Goal: Information Seeking & Learning: Check status

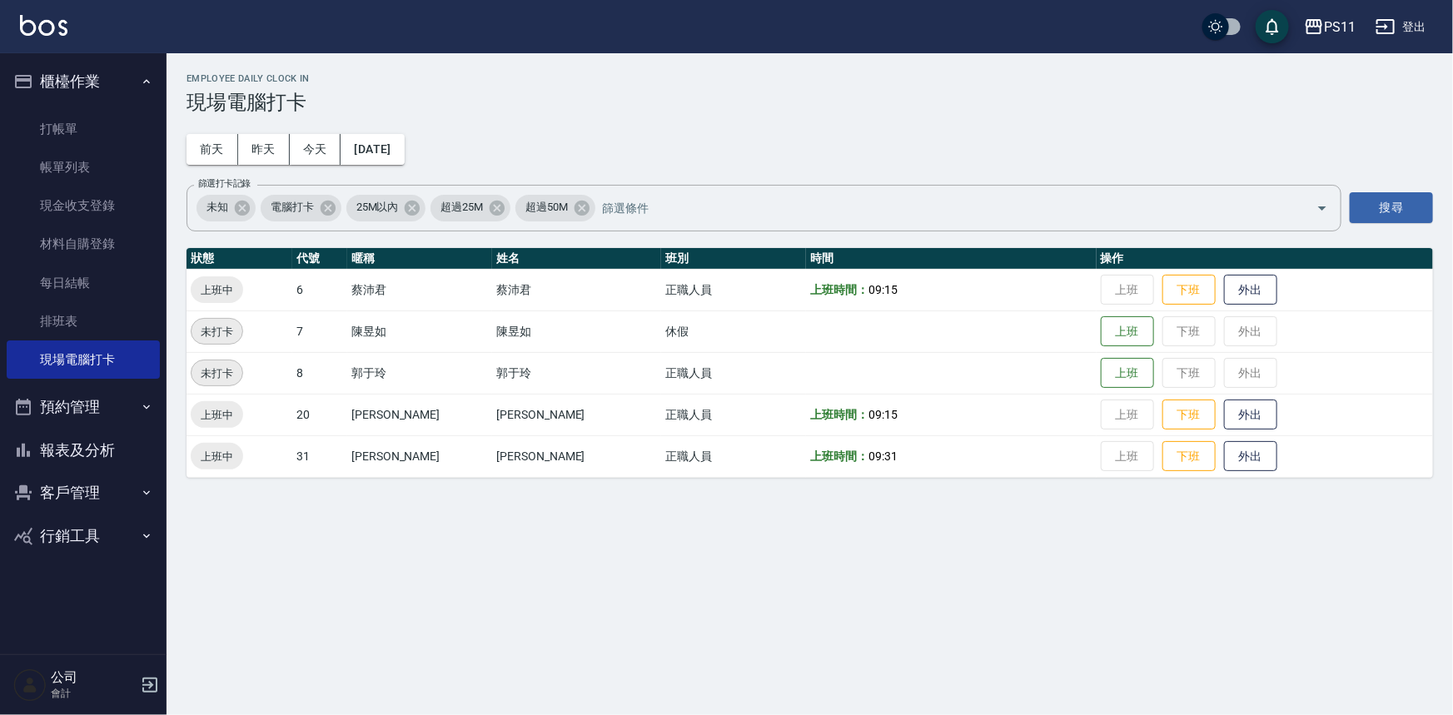
click at [82, 451] on button "報表及分析" at bounding box center [83, 450] width 153 height 43
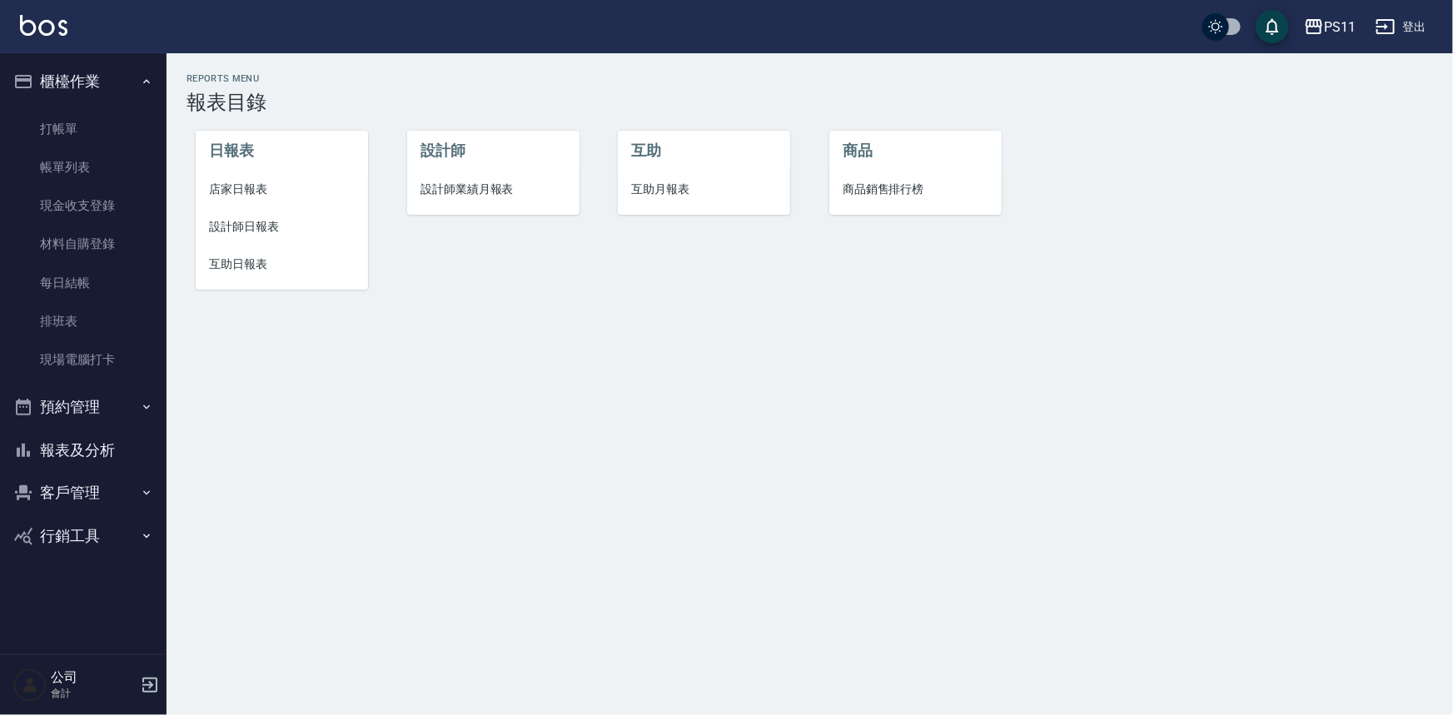
click at [256, 271] on span "互助日報表" at bounding box center [282, 264] width 146 height 17
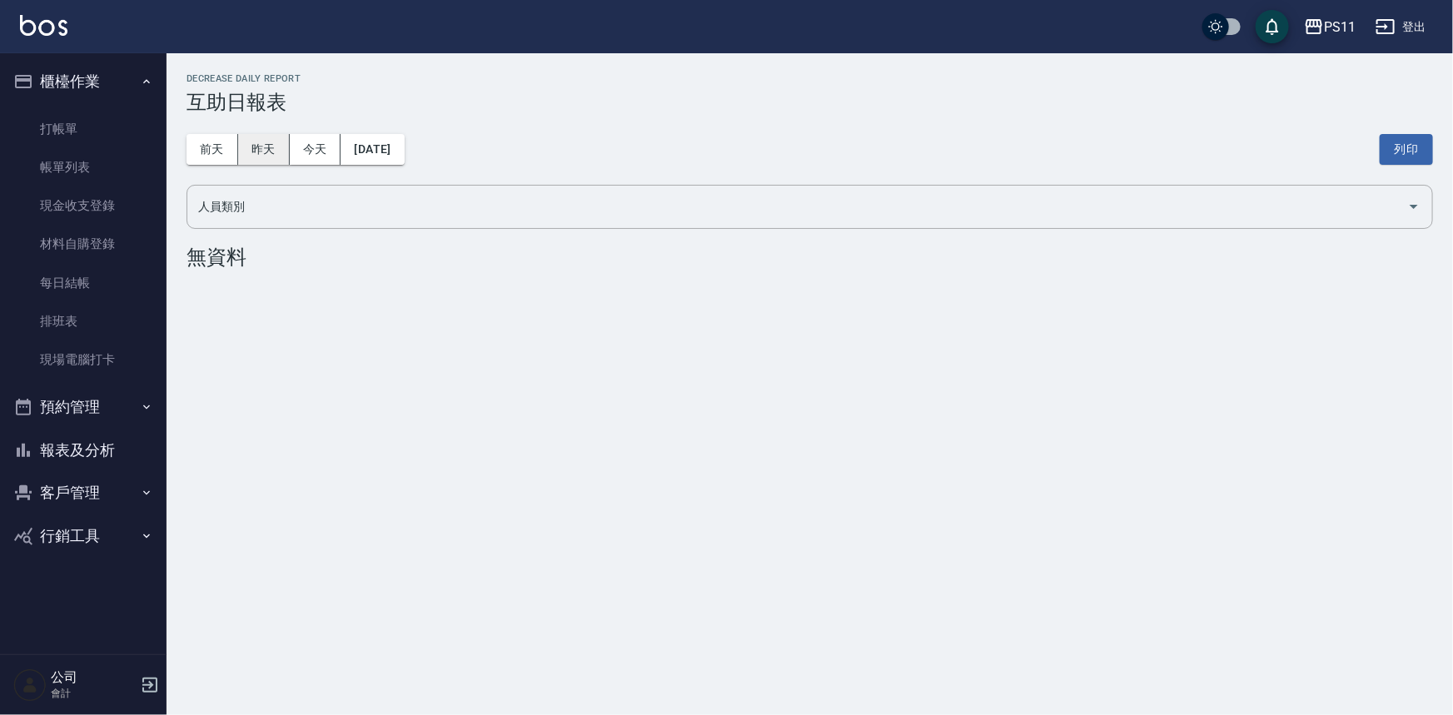
click at [274, 139] on button "昨天" at bounding box center [264, 149] width 52 height 31
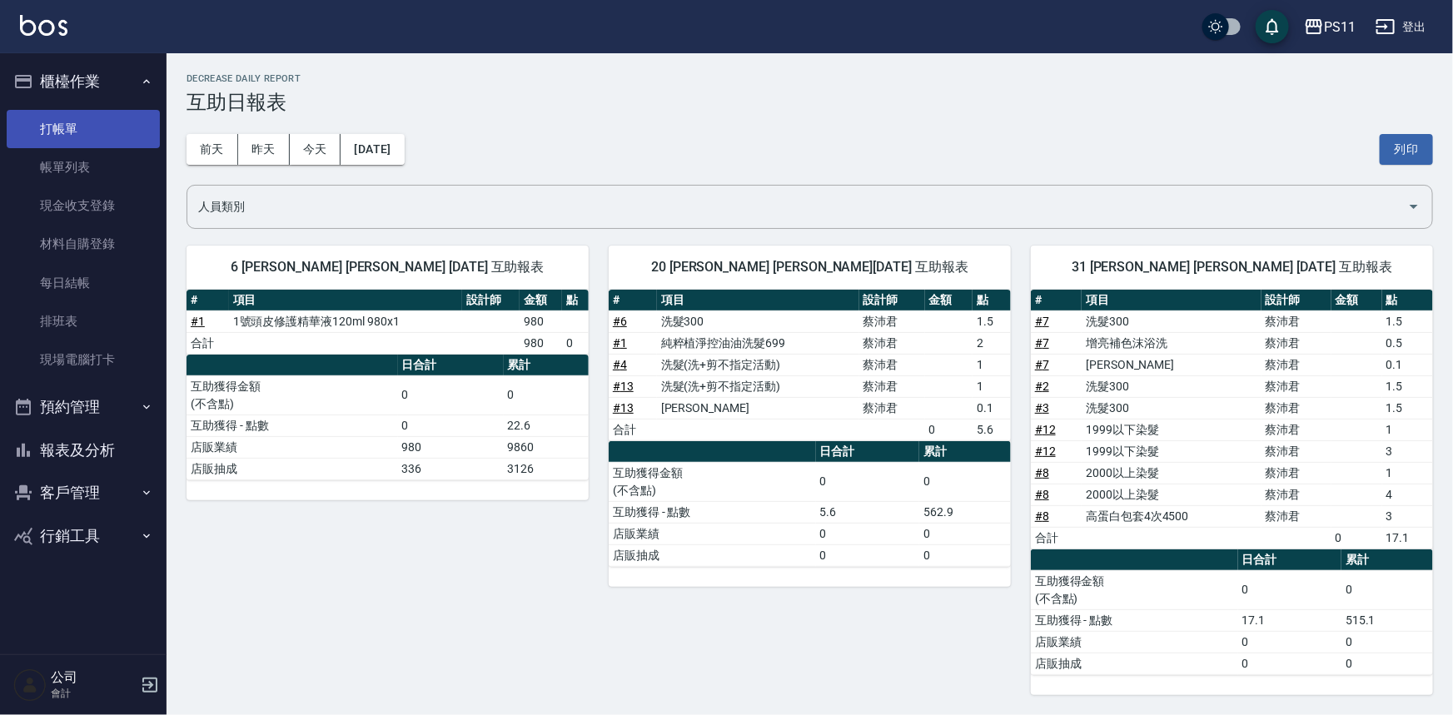
click at [92, 121] on link "打帳單" at bounding box center [83, 129] width 153 height 38
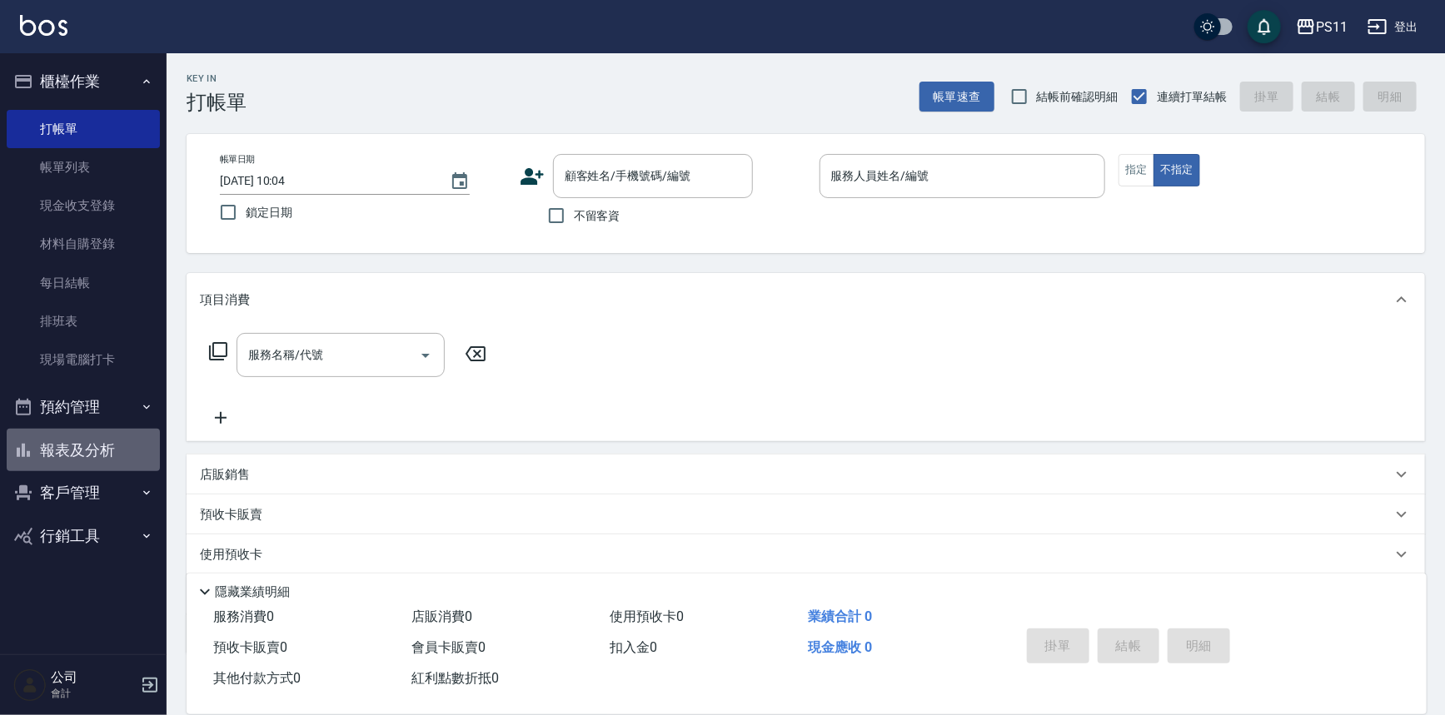
click at [107, 449] on button "報表及分析" at bounding box center [83, 450] width 153 height 43
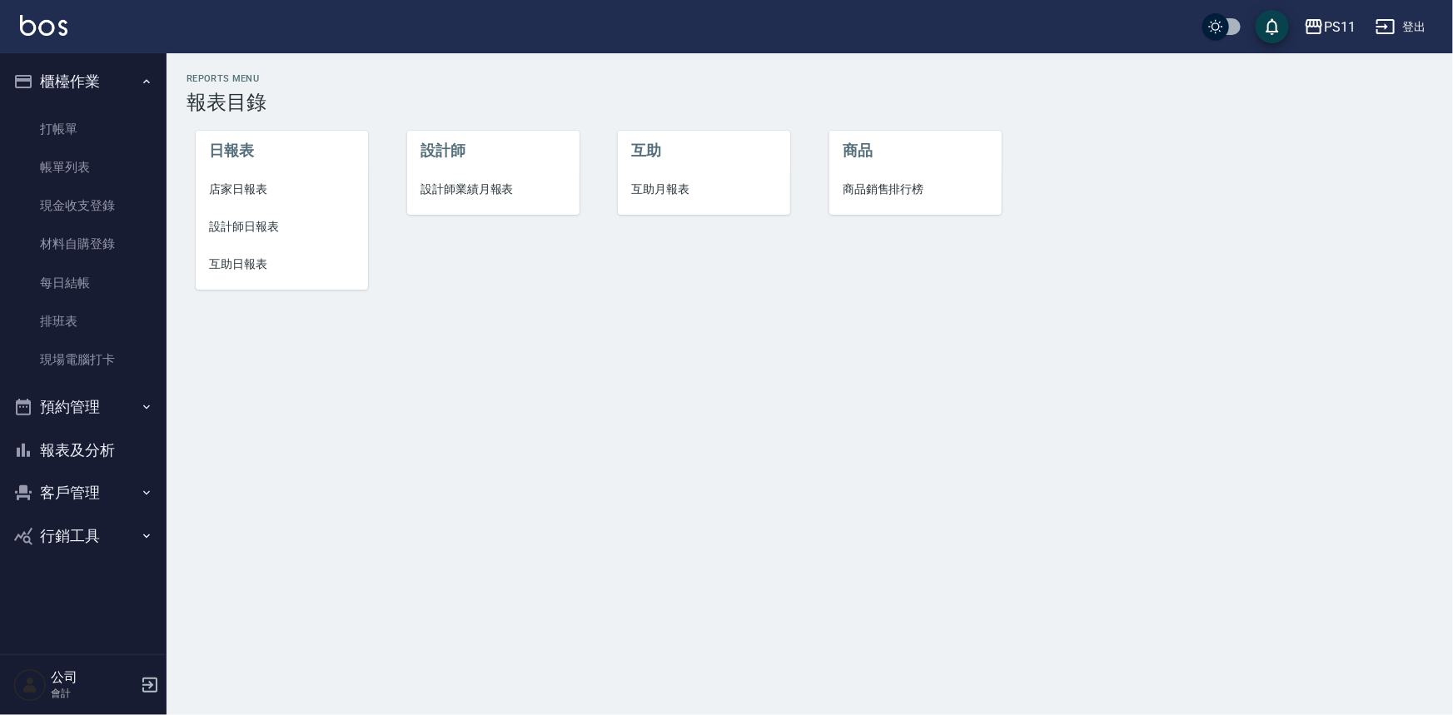
click at [217, 231] on span "設計師日報表" at bounding box center [282, 226] width 146 height 17
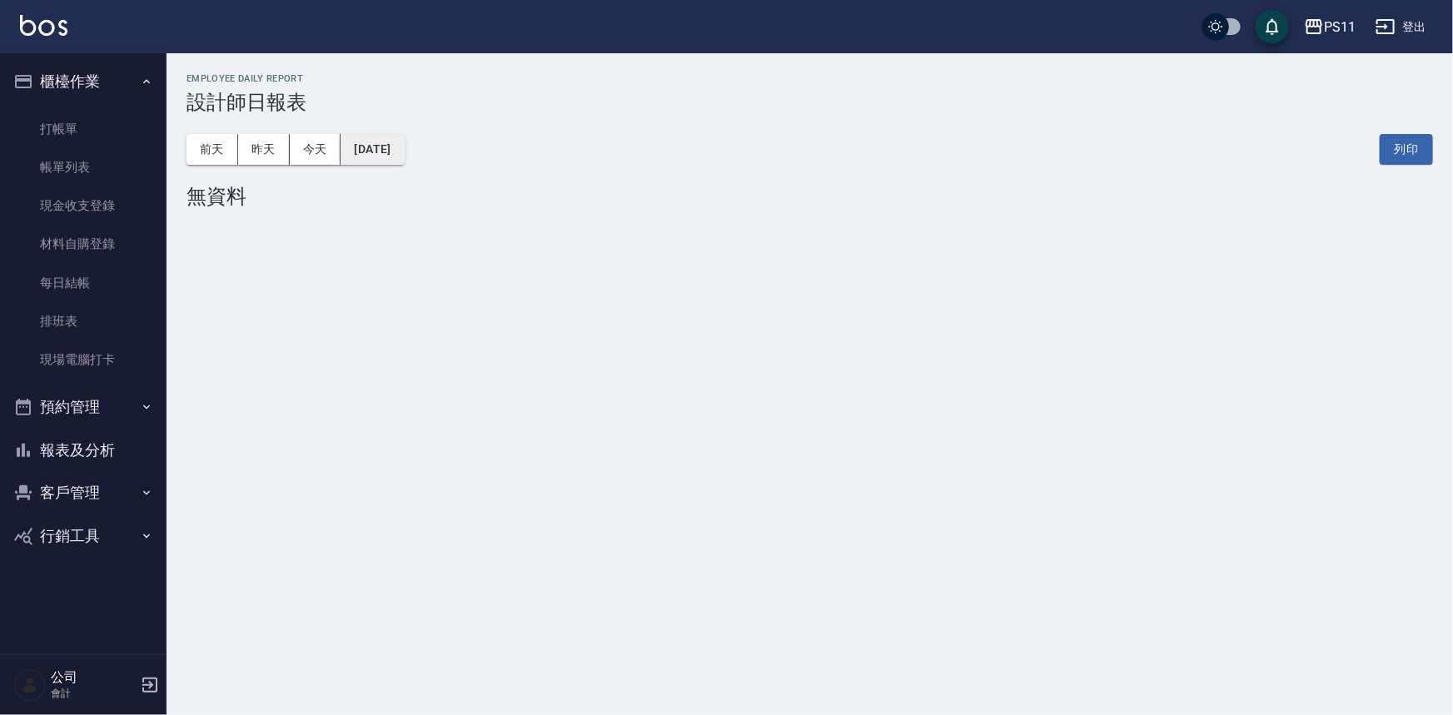
click at [378, 143] on button "[DATE]" at bounding box center [372, 149] width 63 height 31
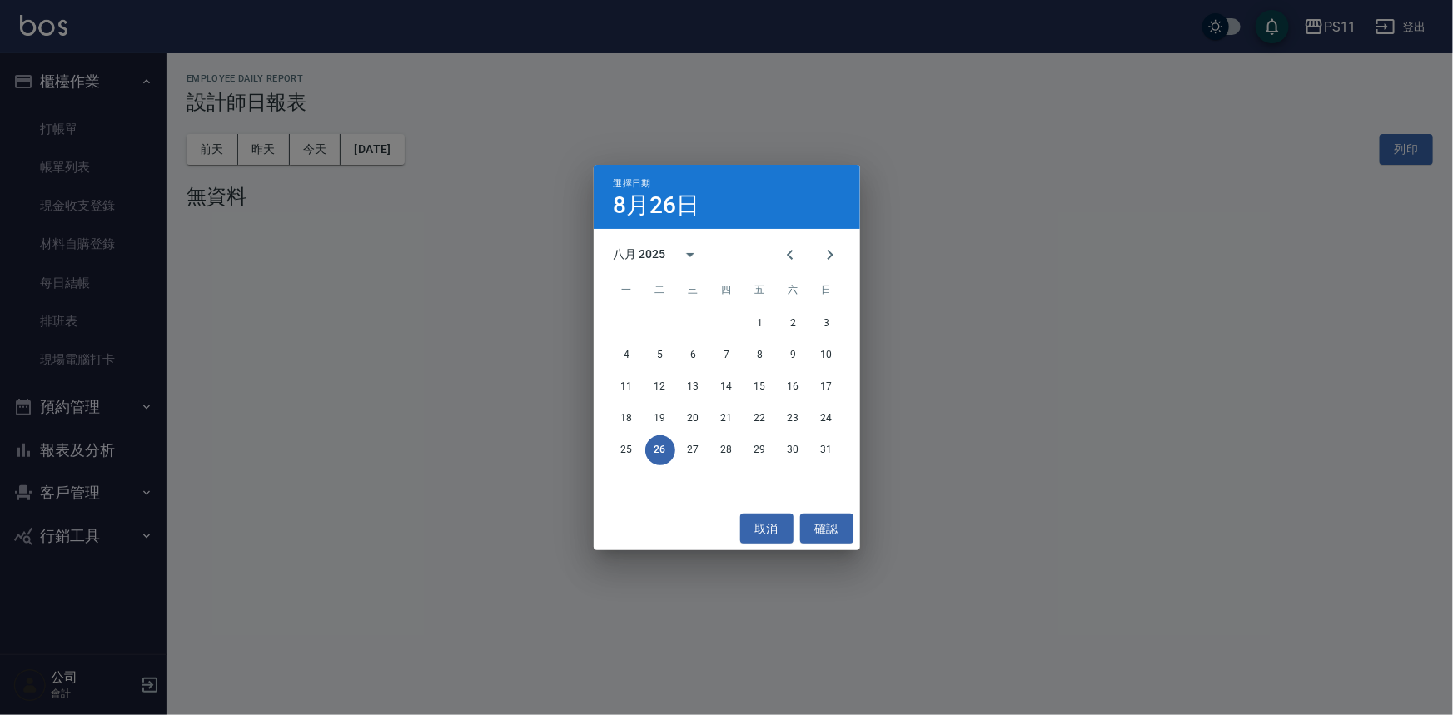
click at [413, 150] on div "選擇日期 [DATE] 八月 2025 一 二 三 四 五 六 日 1 2 3 4 5 6 7 8 9 10 11 12 13 14 15 16 17 18 …" at bounding box center [726, 357] width 1453 height 715
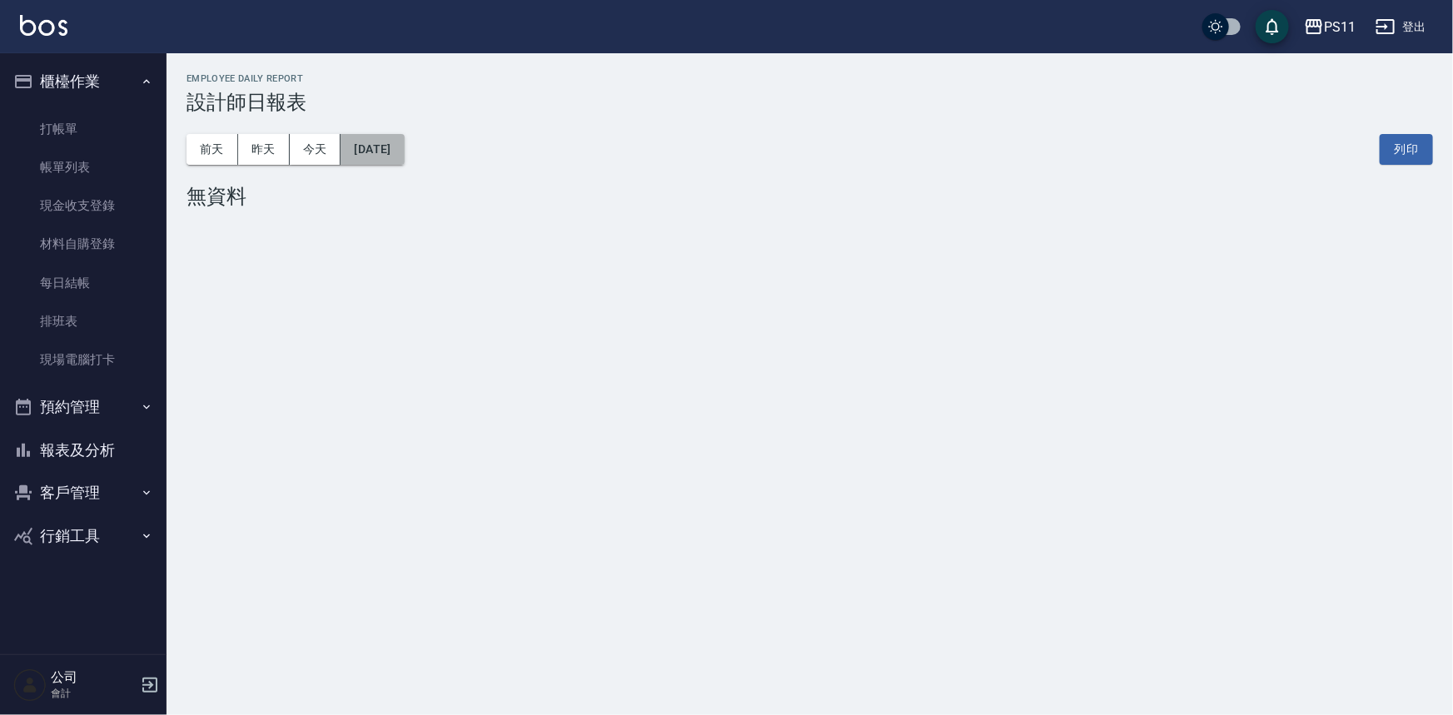
click at [404, 143] on button "[DATE]" at bounding box center [372, 149] width 63 height 31
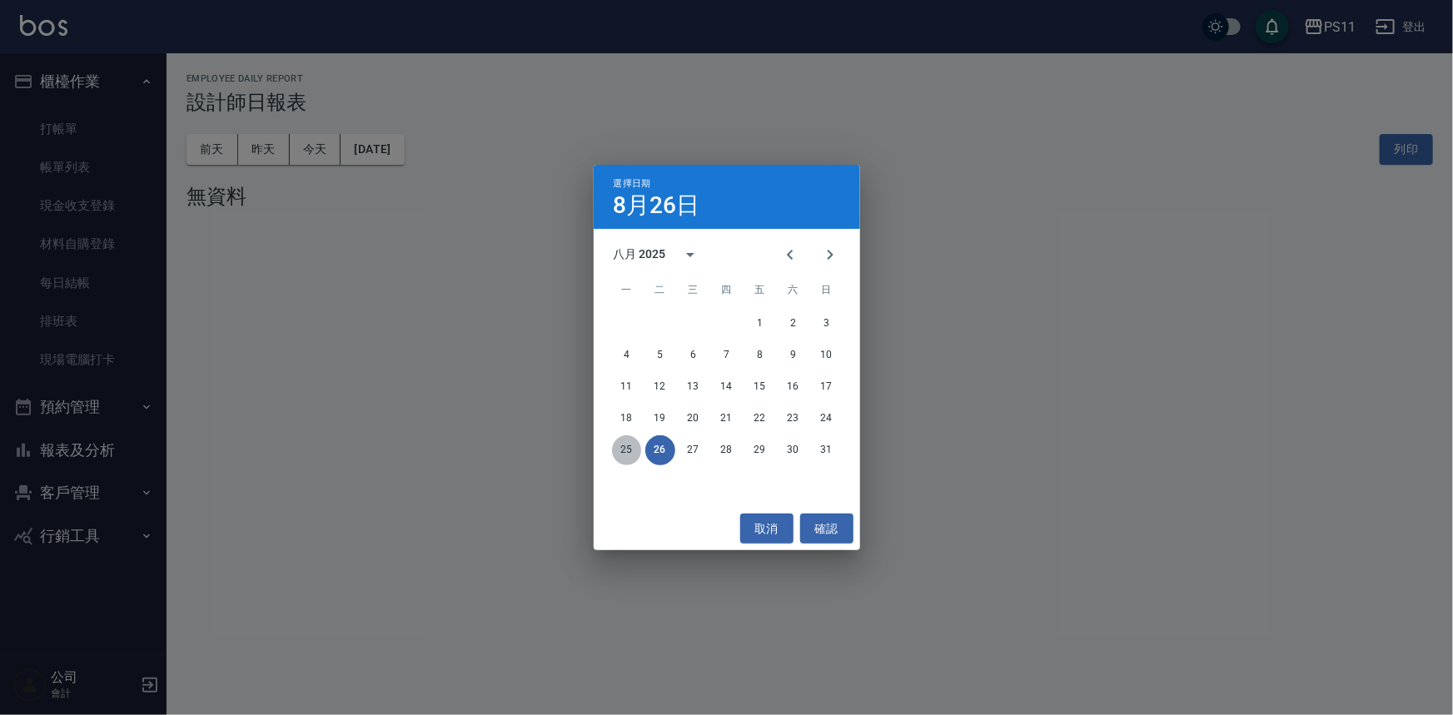
click at [635, 449] on button "25" at bounding box center [627, 451] width 30 height 30
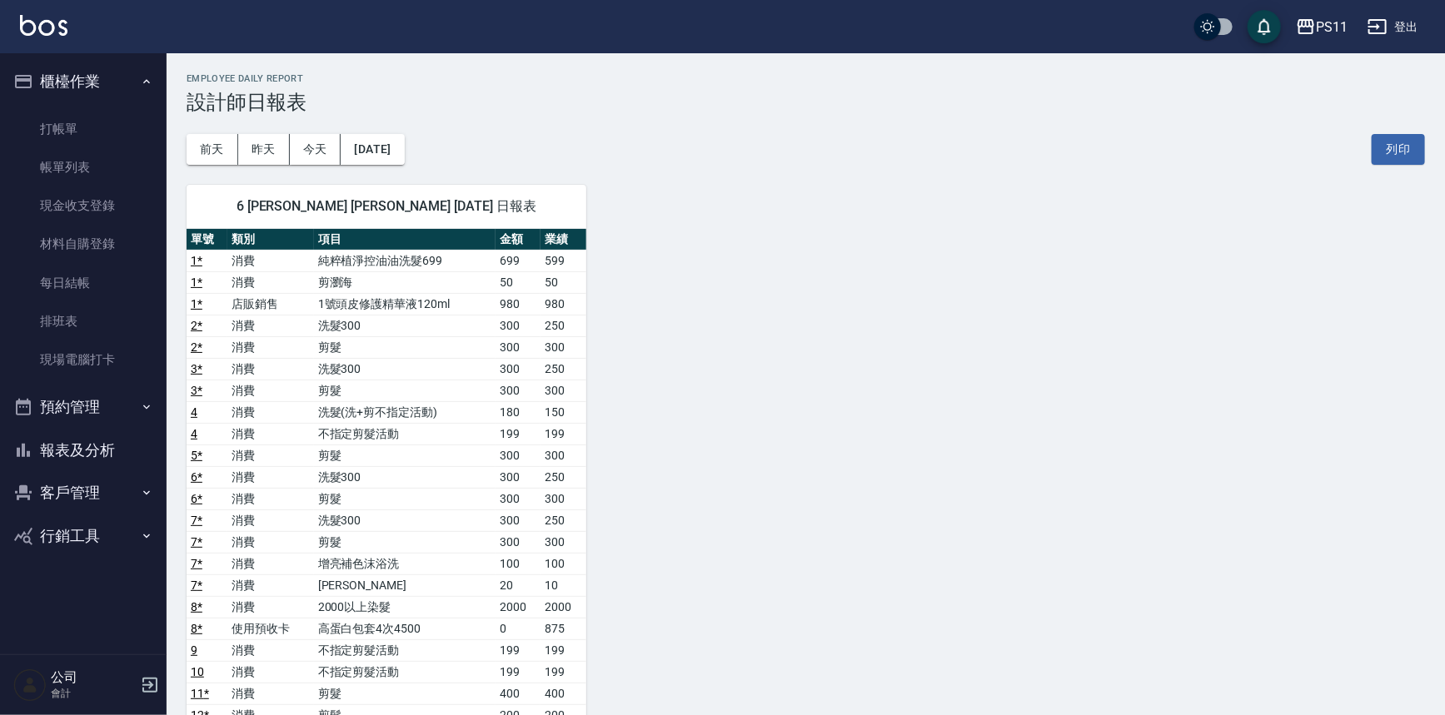
click at [99, 438] on button "報表及分析" at bounding box center [83, 450] width 153 height 43
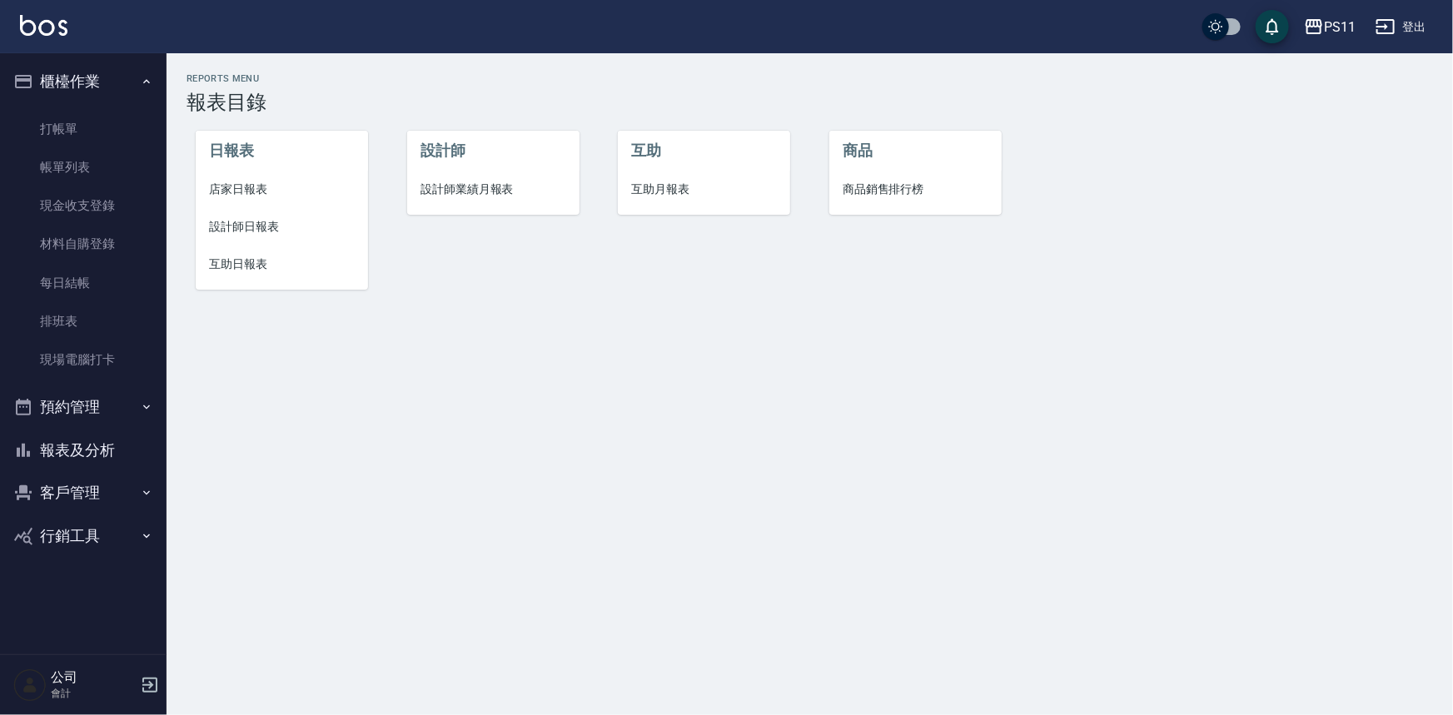
click at [256, 196] on span "店家日報表" at bounding box center [282, 189] width 146 height 17
